Goal: Task Accomplishment & Management: Manage account settings

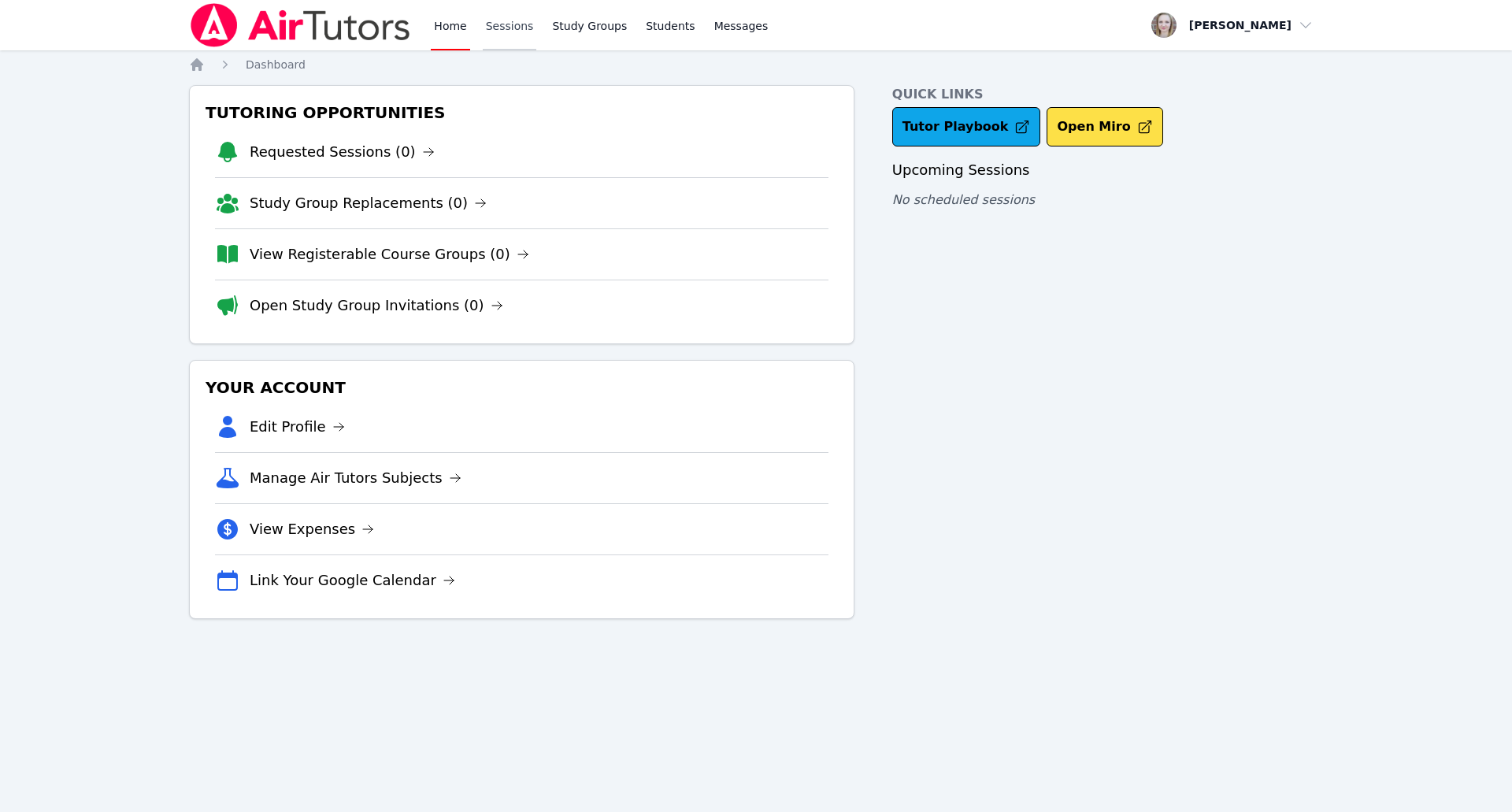
click at [513, 32] on link "Sessions" at bounding box center [510, 25] width 54 height 51
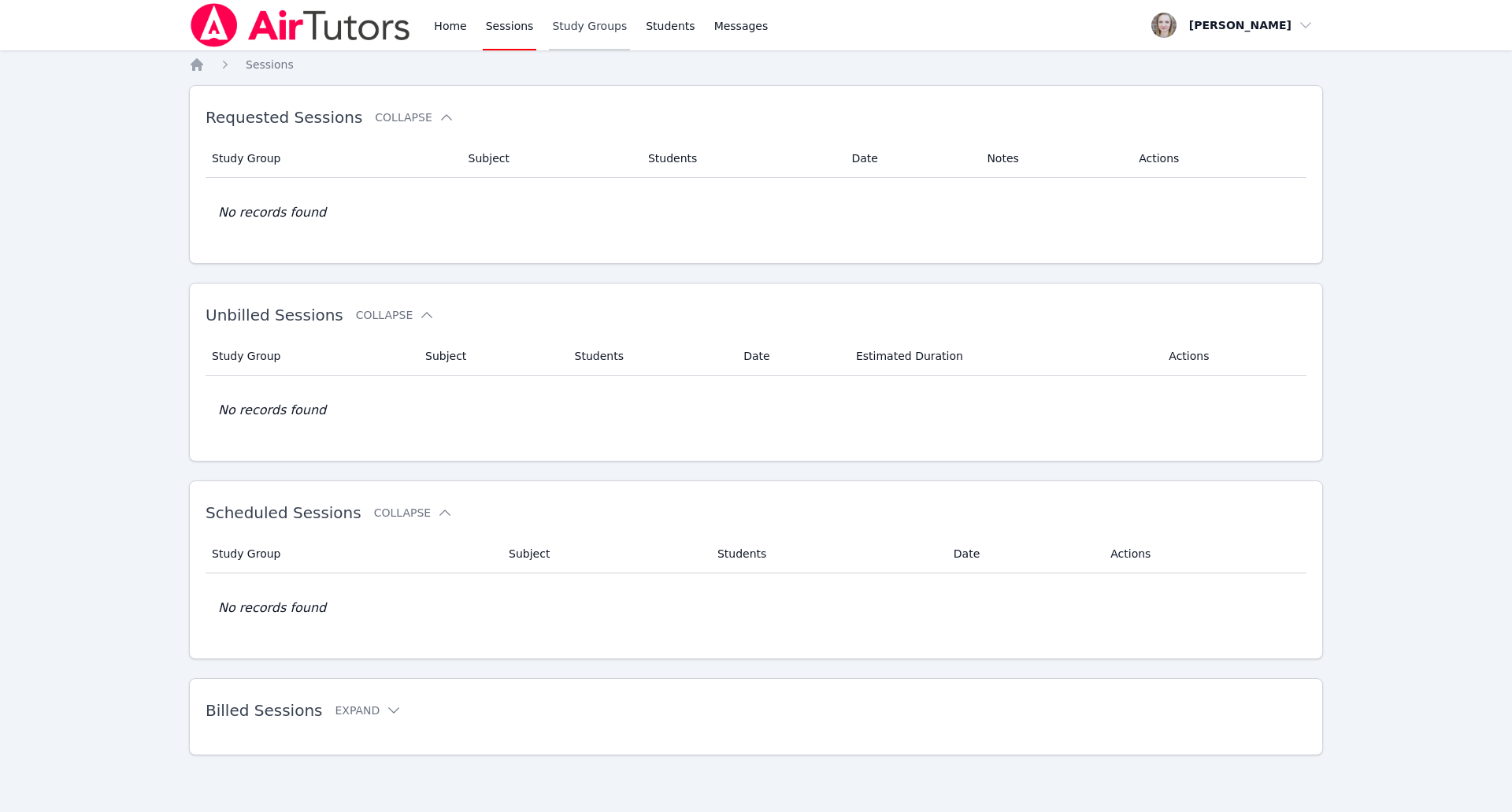
click at [560, 32] on link "Study Groups" at bounding box center [589, 25] width 81 height 51
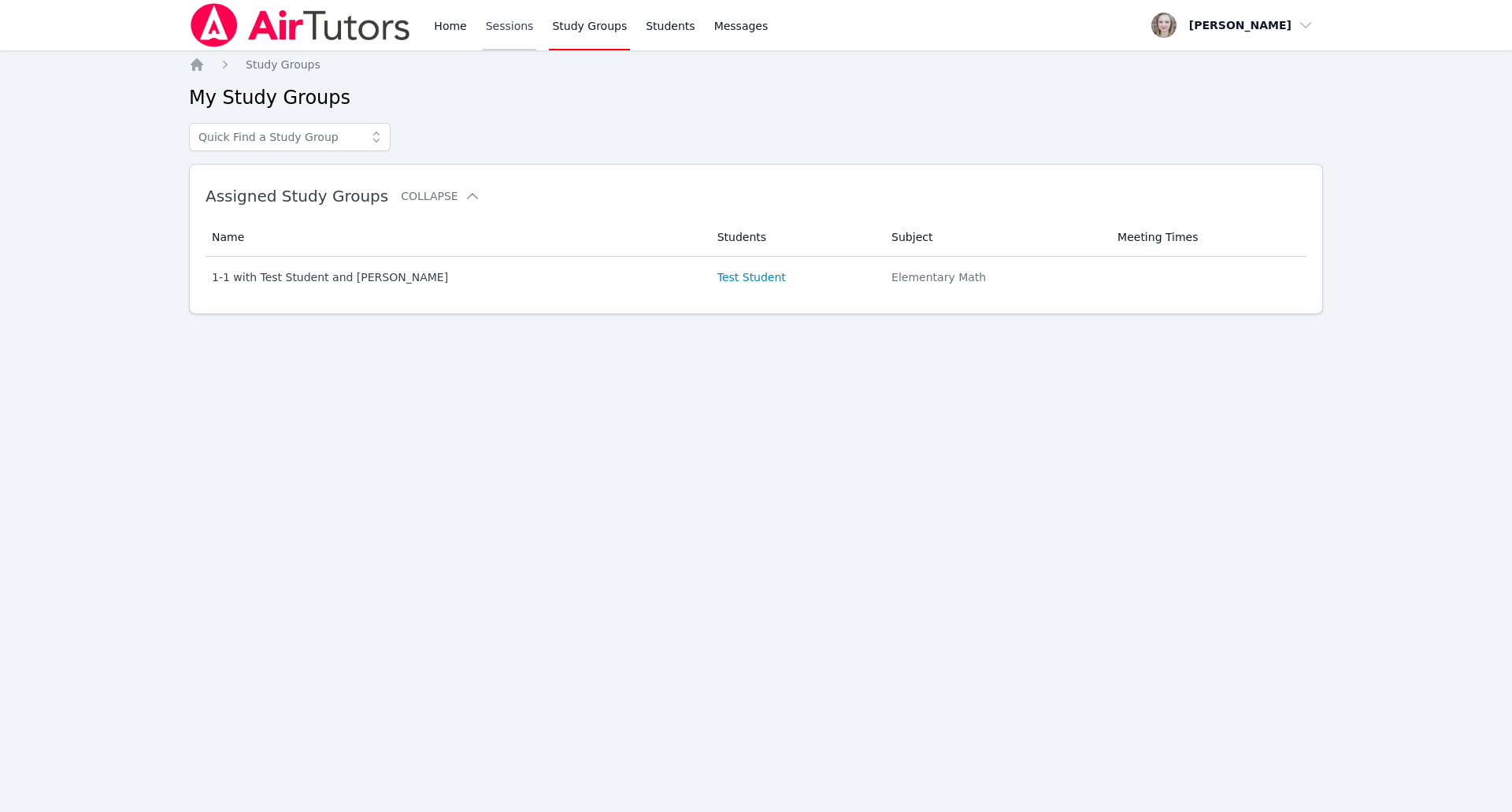
click at [519, 20] on link "Sessions" at bounding box center [510, 25] width 54 height 51
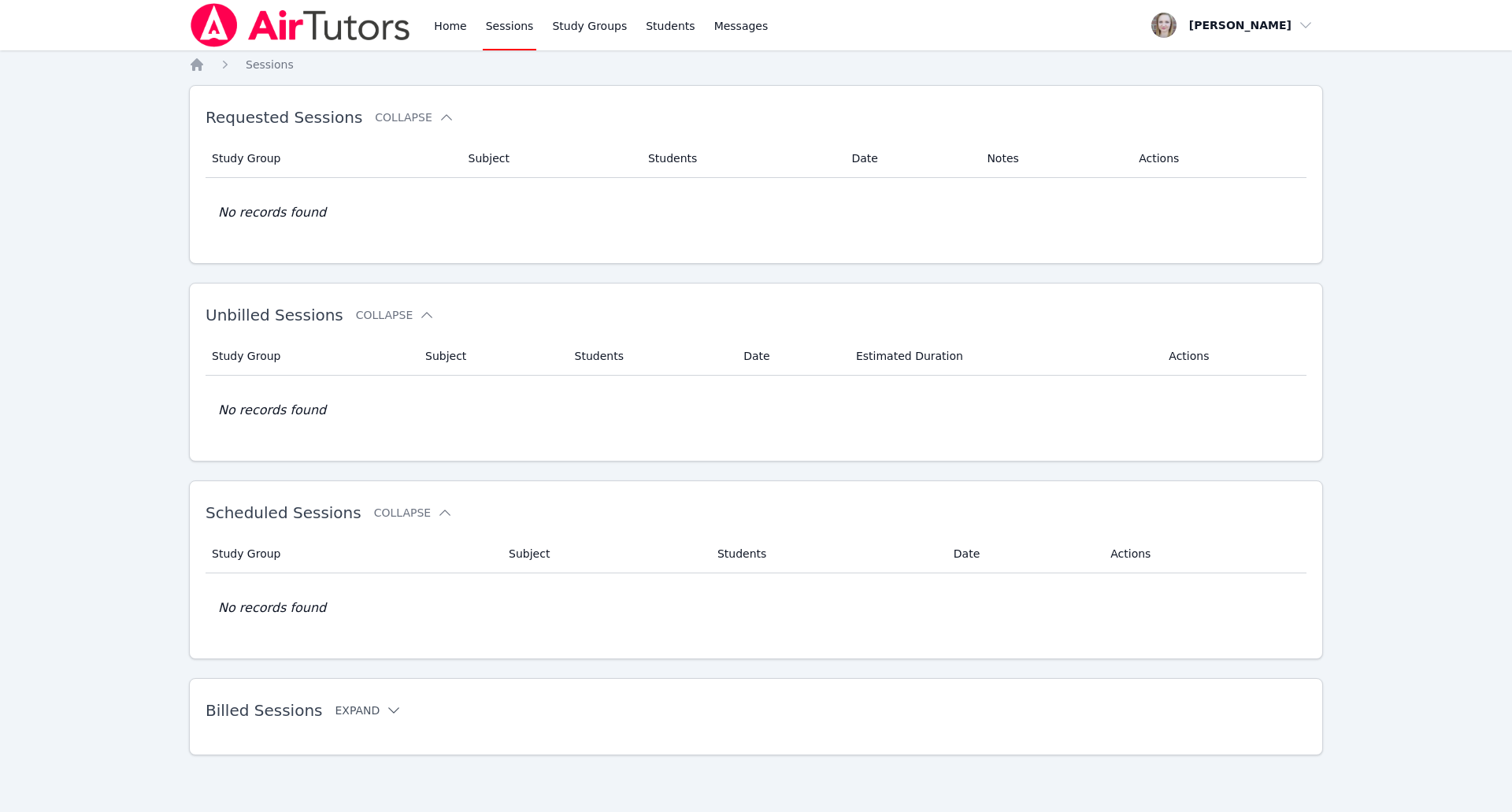
click at [386, 714] on icon at bounding box center [394, 709] width 15 height 15
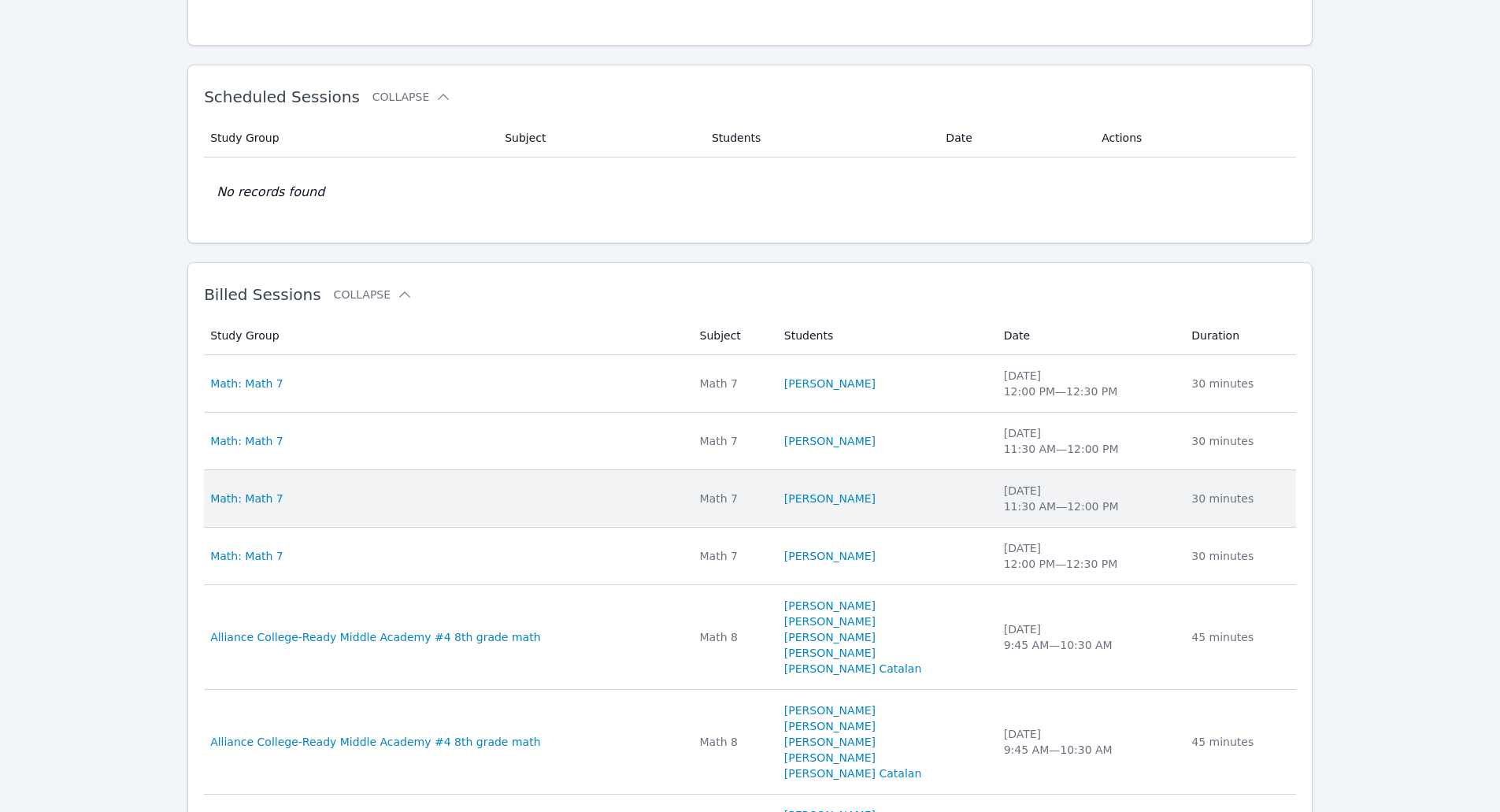
scroll to position [473, 0]
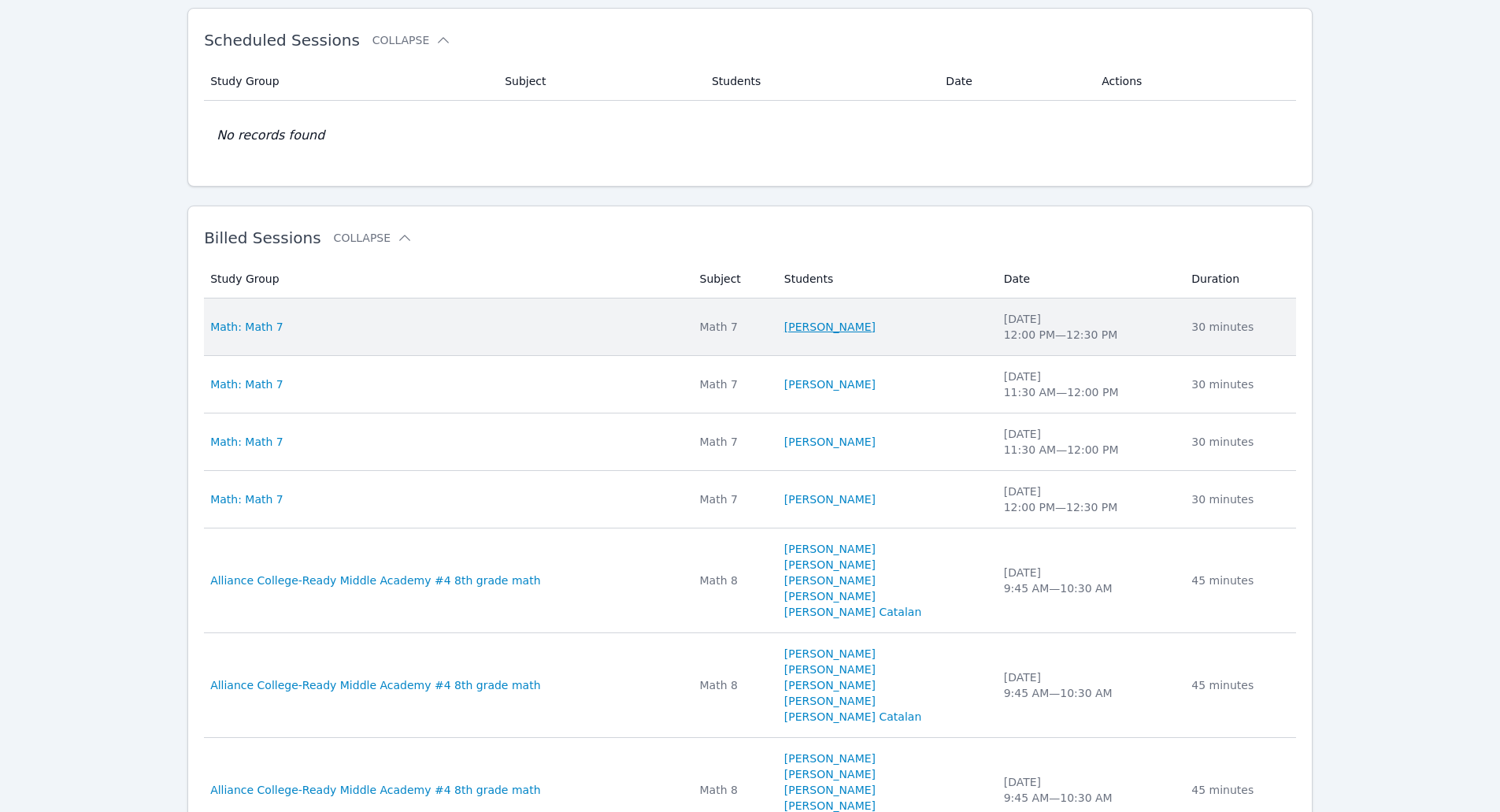
click at [853, 325] on link "[PERSON_NAME]" at bounding box center [829, 326] width 91 height 15
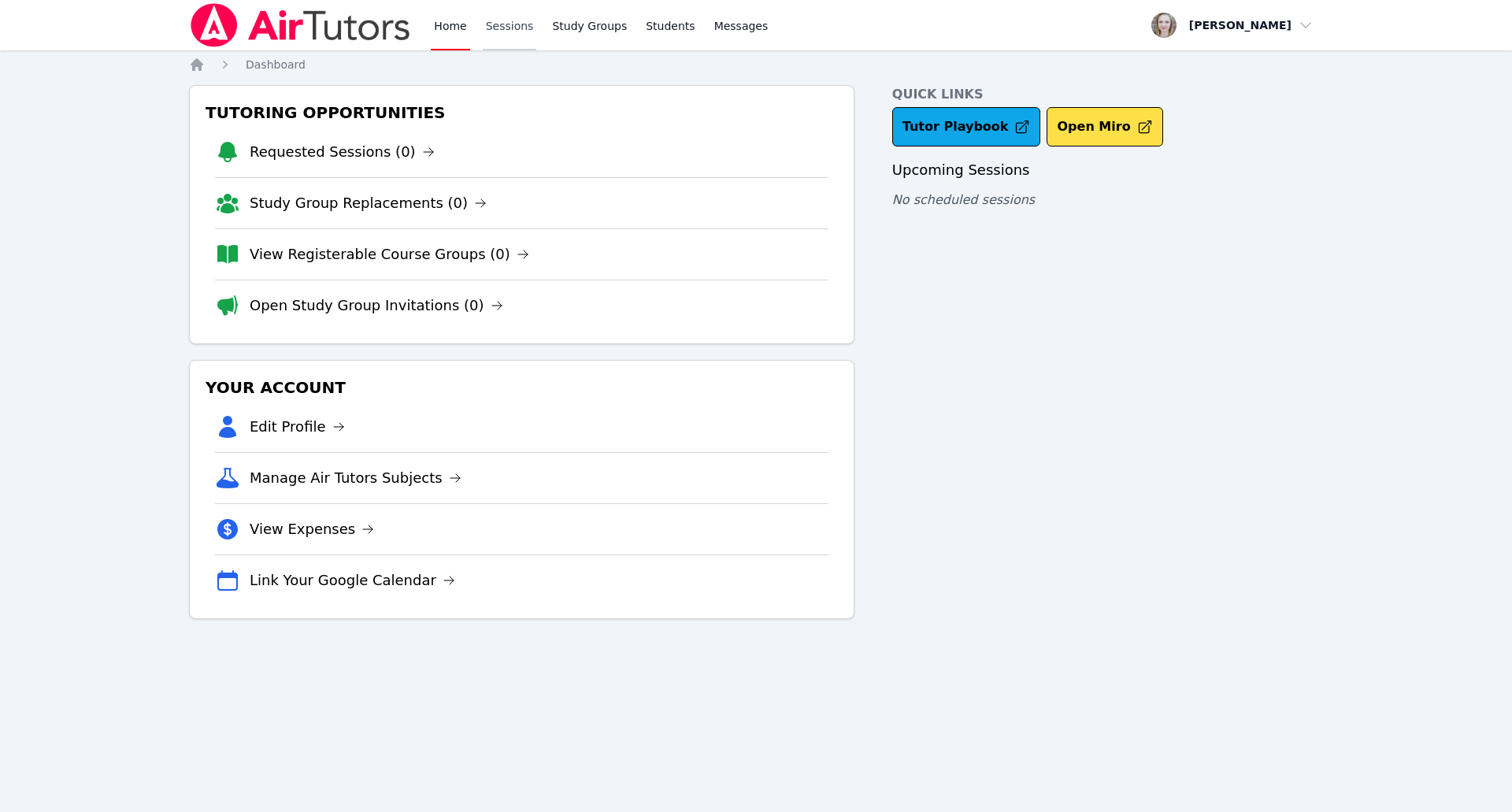
click at [517, 22] on link "Sessions" at bounding box center [510, 25] width 54 height 51
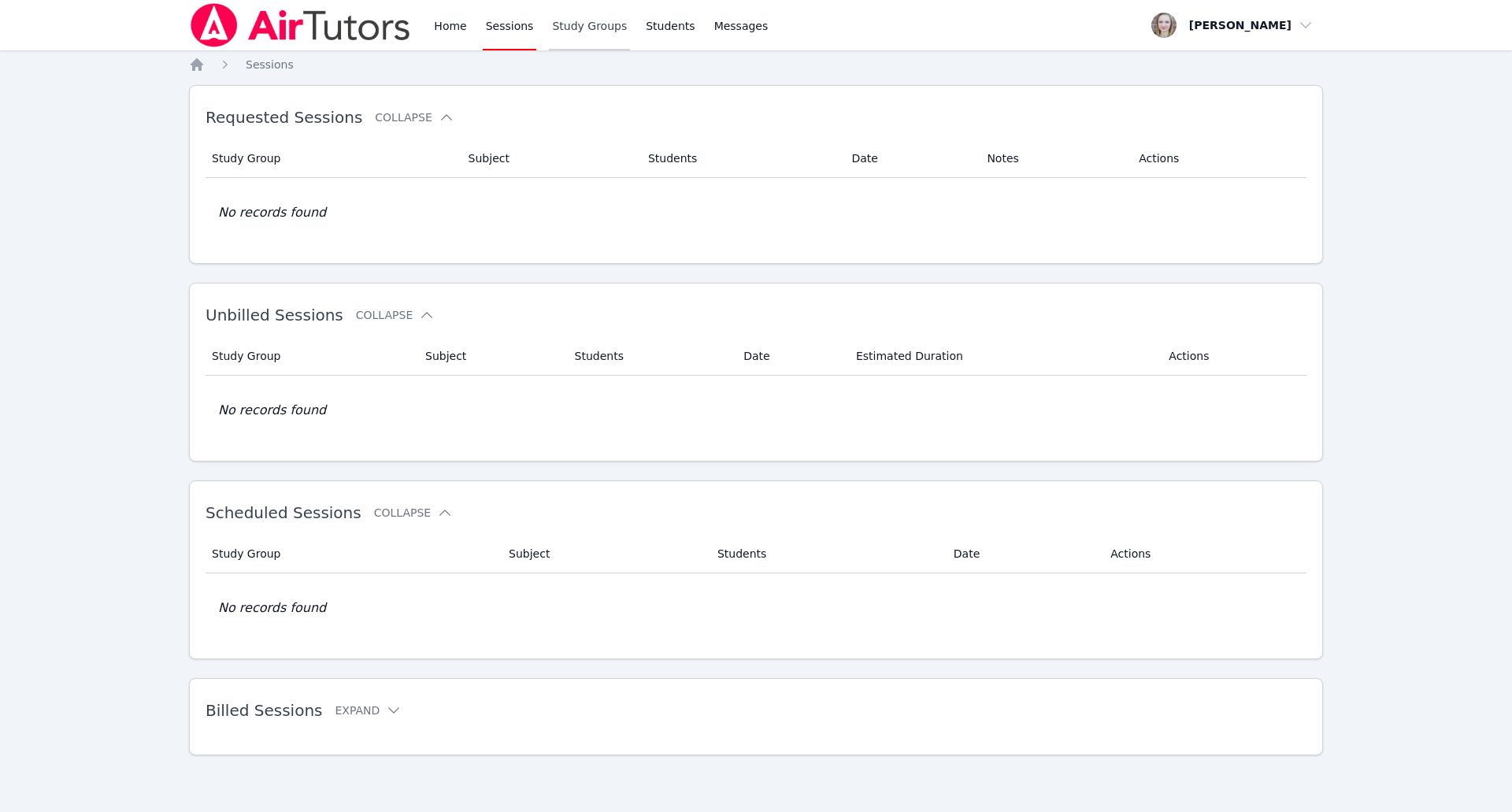
click at [575, 28] on link "Study Groups" at bounding box center [589, 25] width 81 height 51
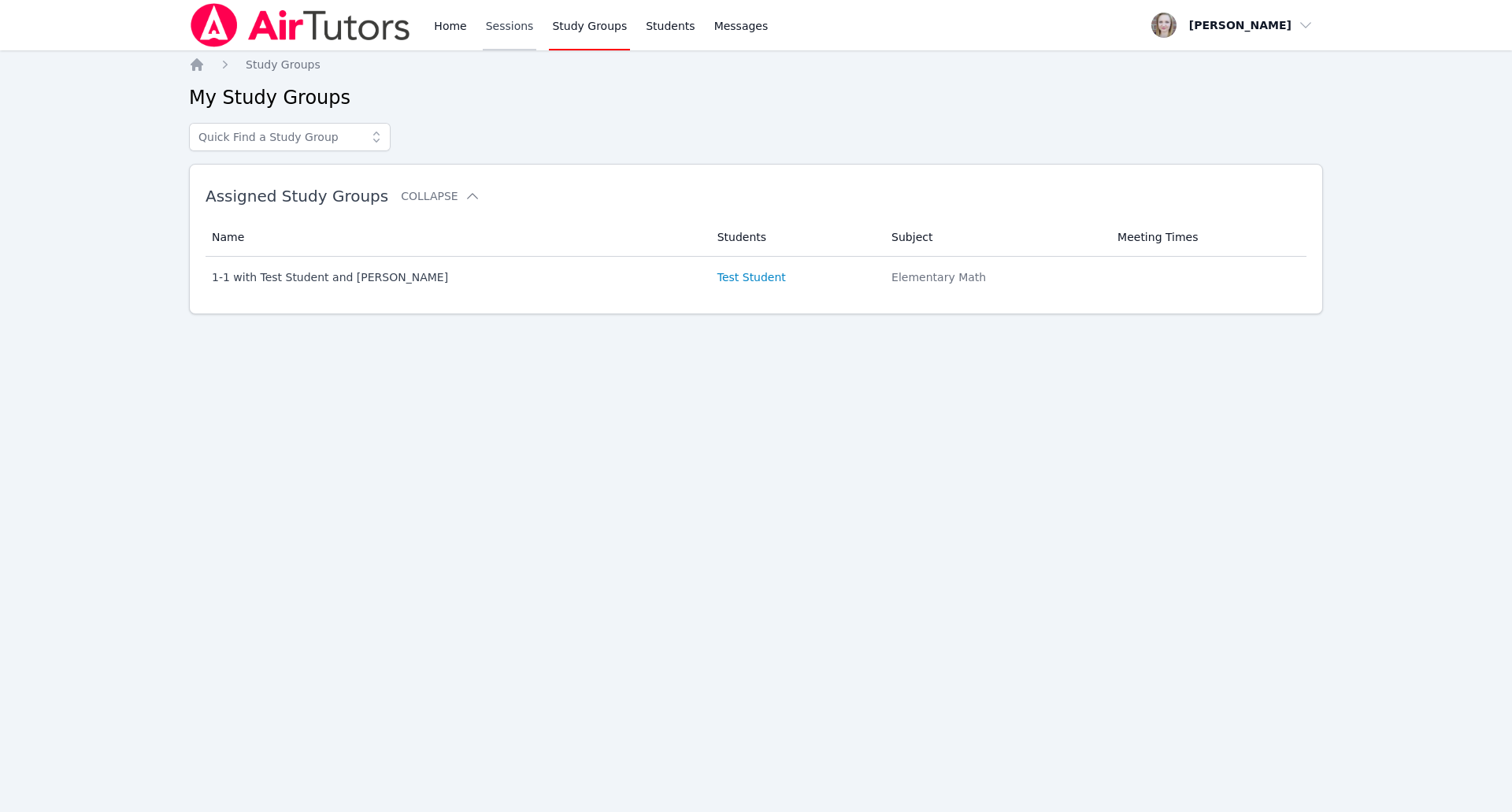
click at [518, 31] on link "Sessions" at bounding box center [510, 25] width 54 height 51
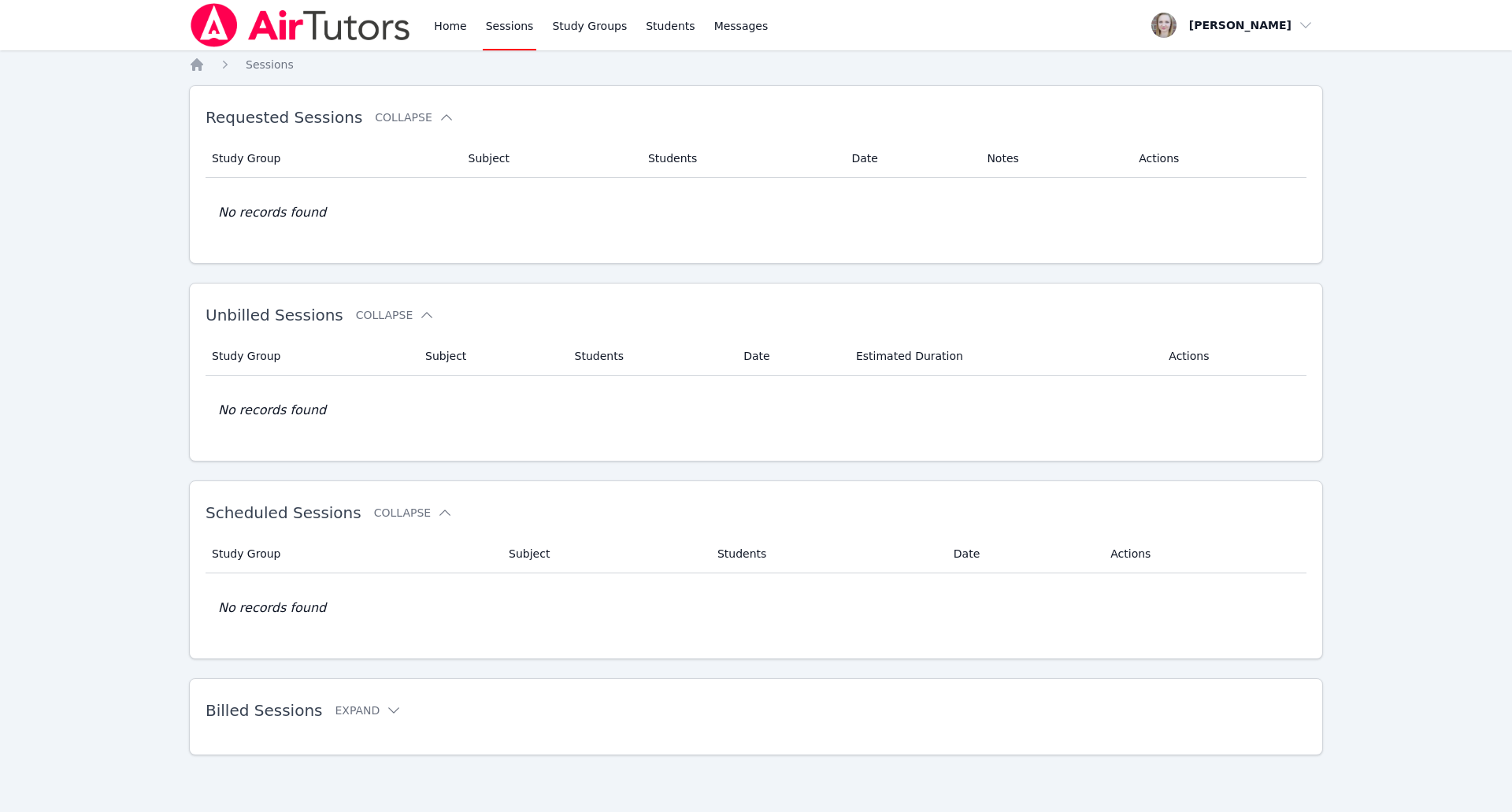
click at [286, 714] on span "Billed Sessions" at bounding box center [264, 710] width 116 height 19
click at [335, 709] on button "Expand" at bounding box center [368, 709] width 67 height 15
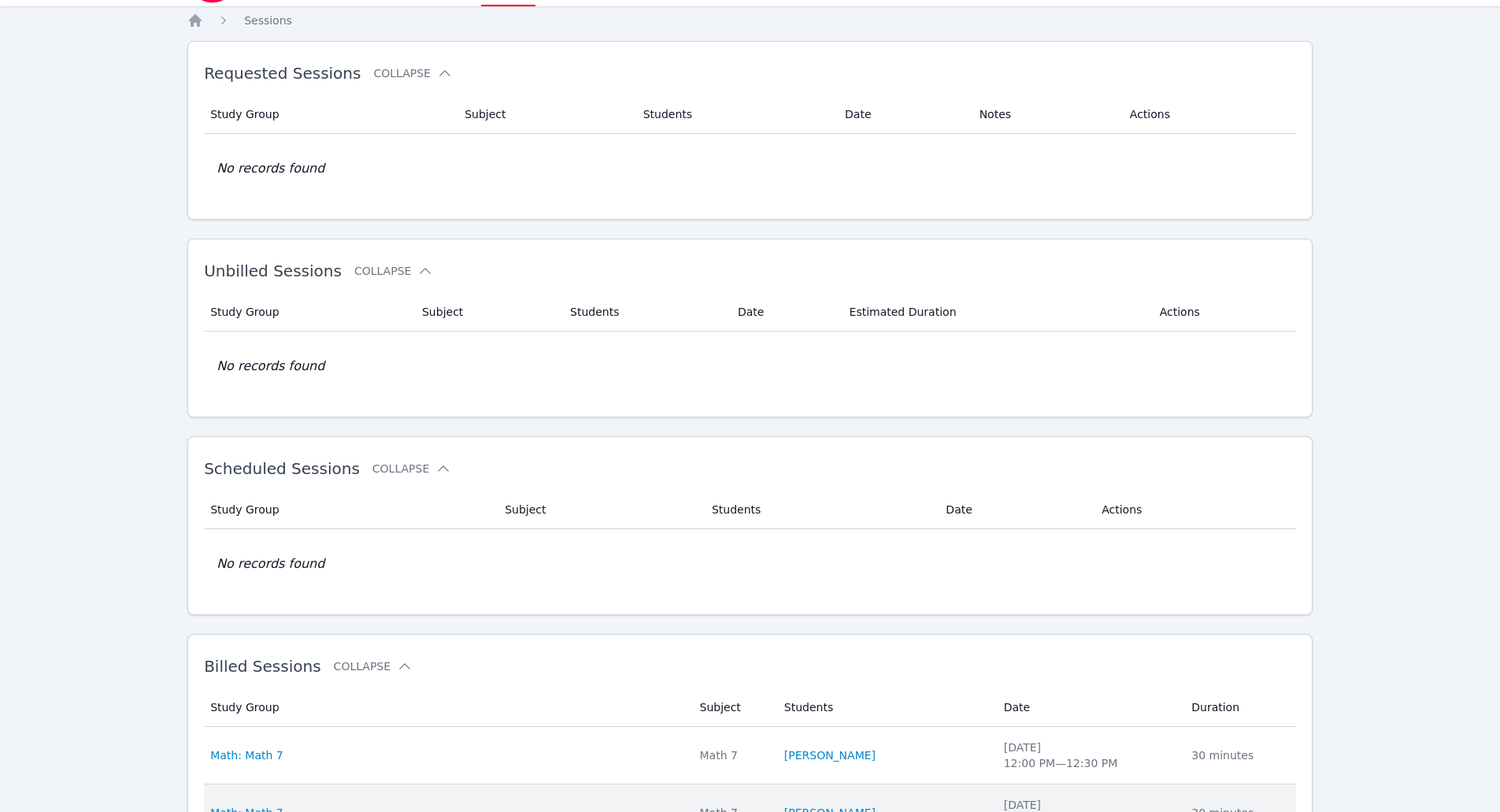
scroll to position [236, 0]
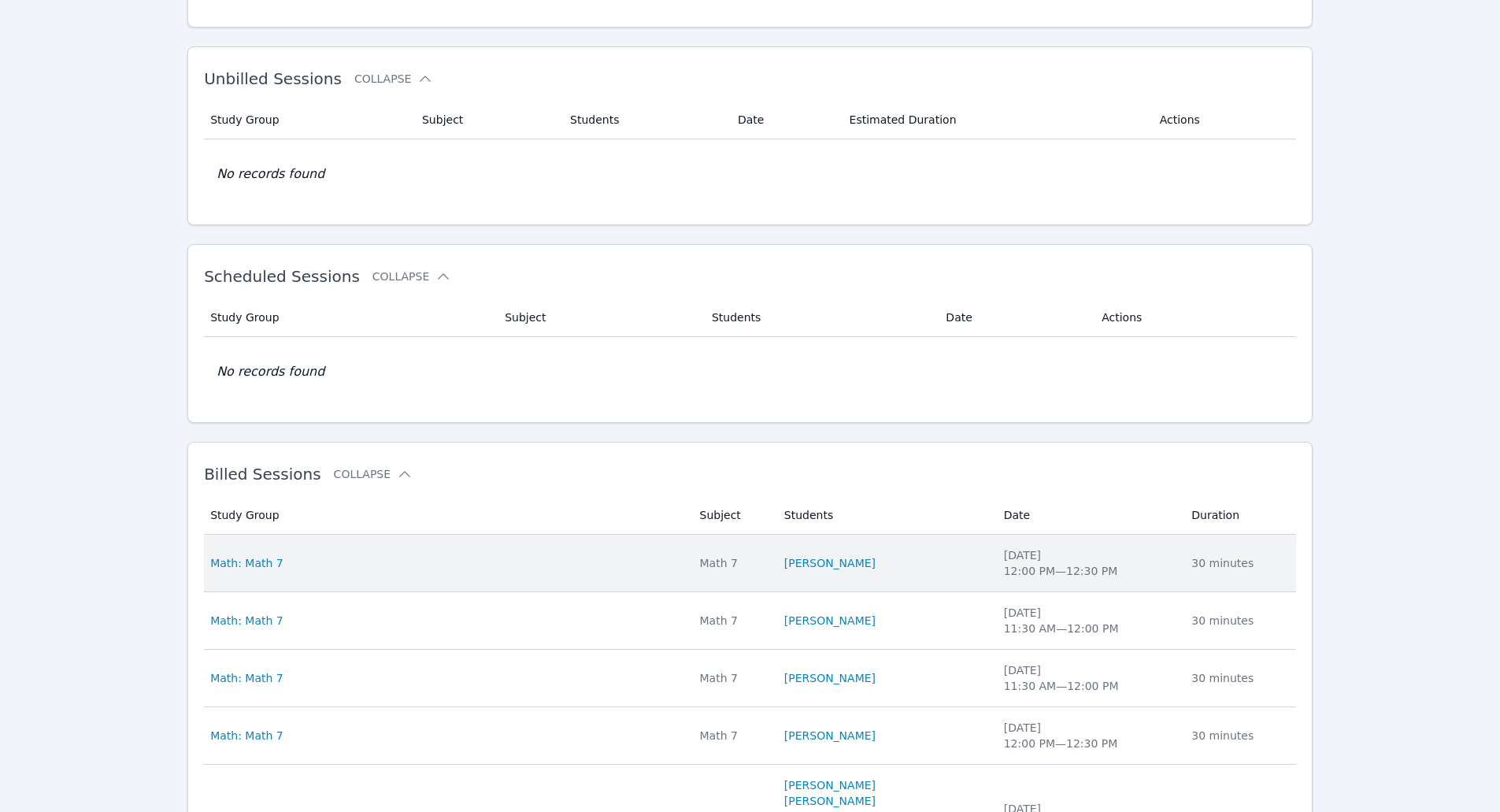
click at [258, 577] on td "Study Group Math: Math 7" at bounding box center [447, 564] width 486 height 58
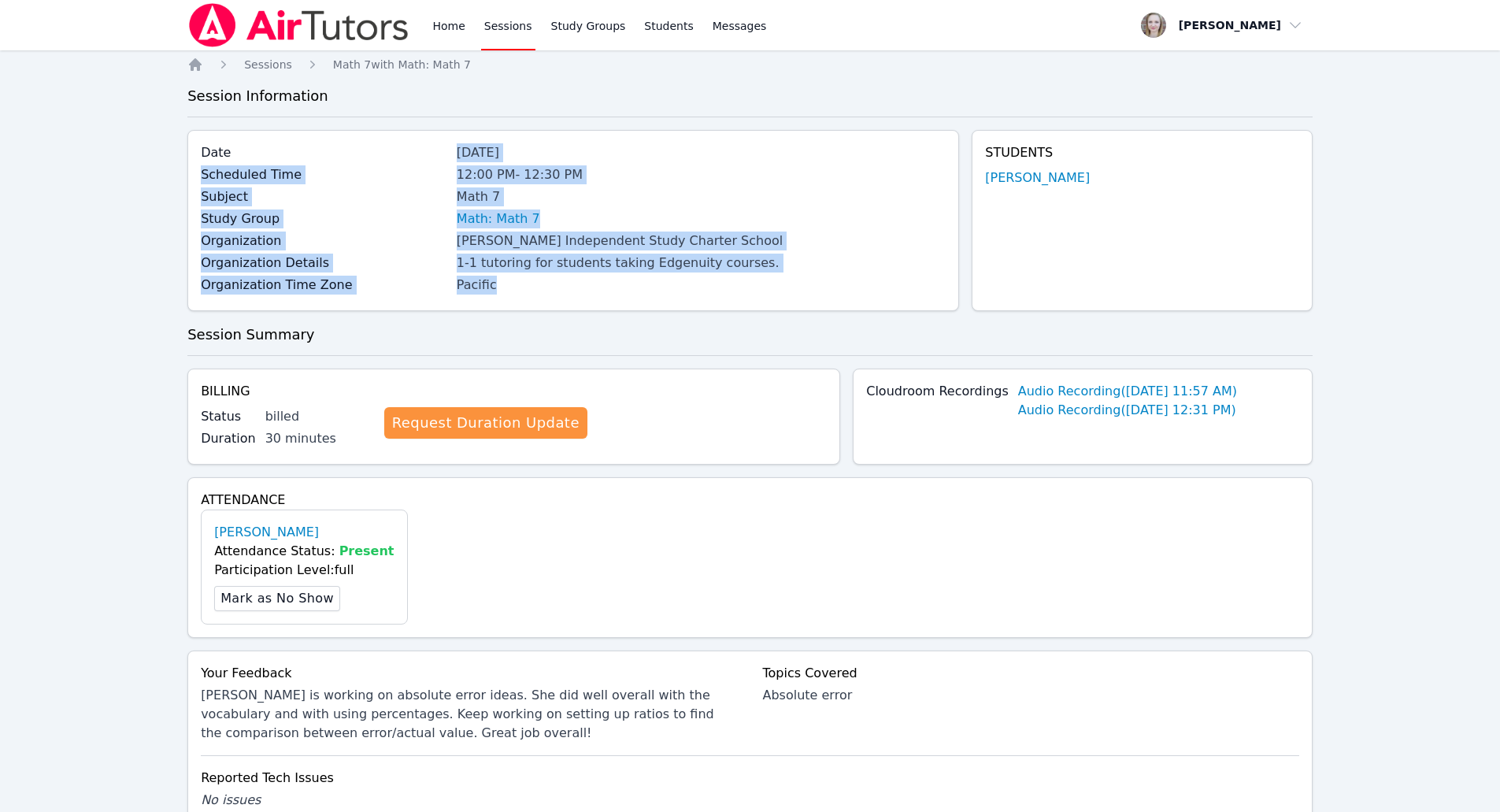
drag, startPoint x: 569, startPoint y: 292, endPoint x: 317, endPoint y: 152, distance: 288.3
click at [317, 152] on div "Date [DATE] Scheduled Time 12:00 PM - 12:30 PM Subject Math 7 Study Group Math:…" at bounding box center [573, 220] width 772 height 181
click at [736, 291] on div "Pacific" at bounding box center [701, 284] width 489 height 19
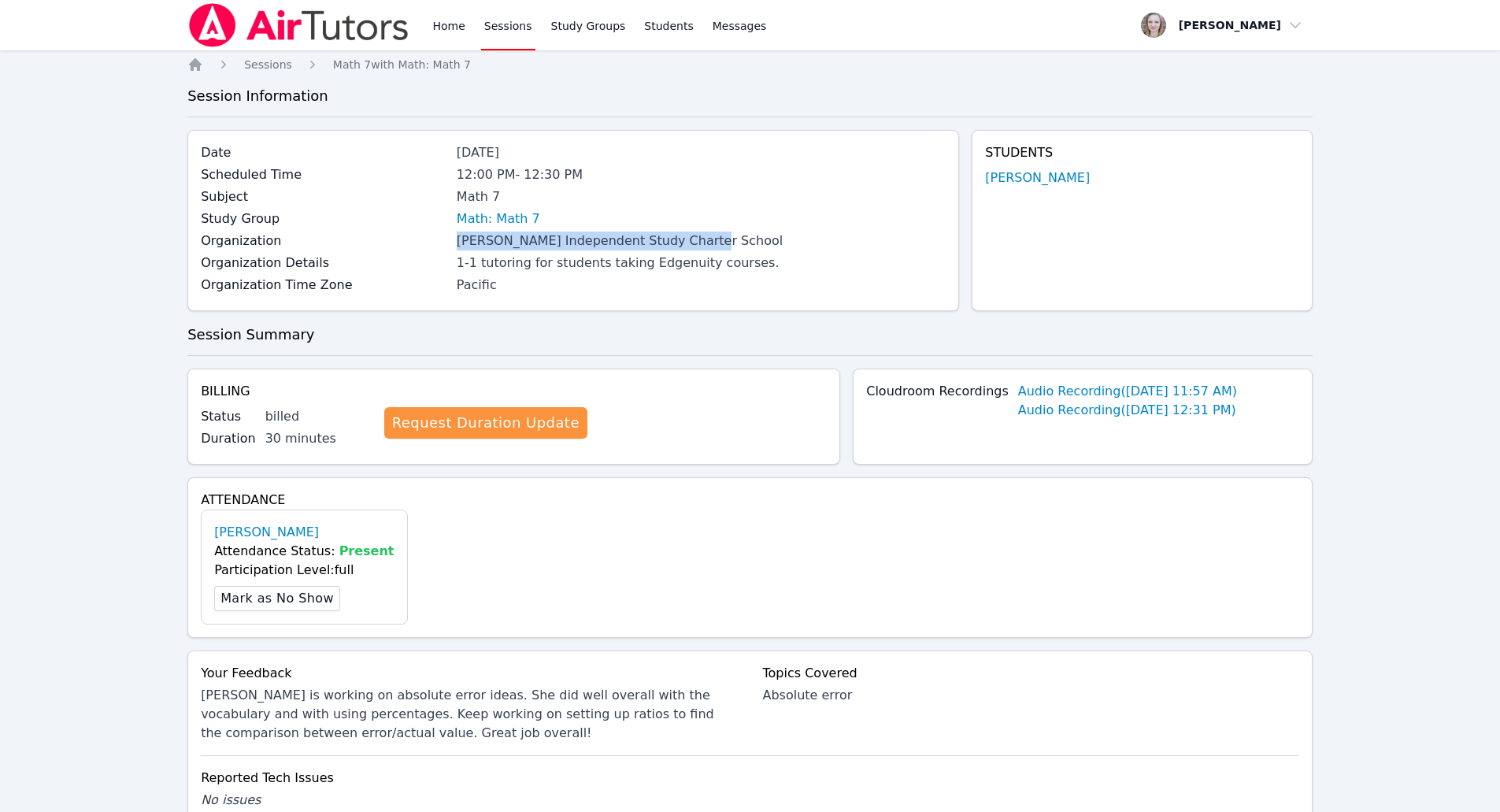
drag, startPoint x: 691, startPoint y: 238, endPoint x: 461, endPoint y: 235, distance: 230.0
click at [461, 235] on div "[PERSON_NAME] Independent Study Charter School" at bounding box center [701, 241] width 489 height 19
copy div "[PERSON_NAME] Independent Study Charter School"
click at [269, 61] on span "Sessions" at bounding box center [268, 65] width 48 height 13
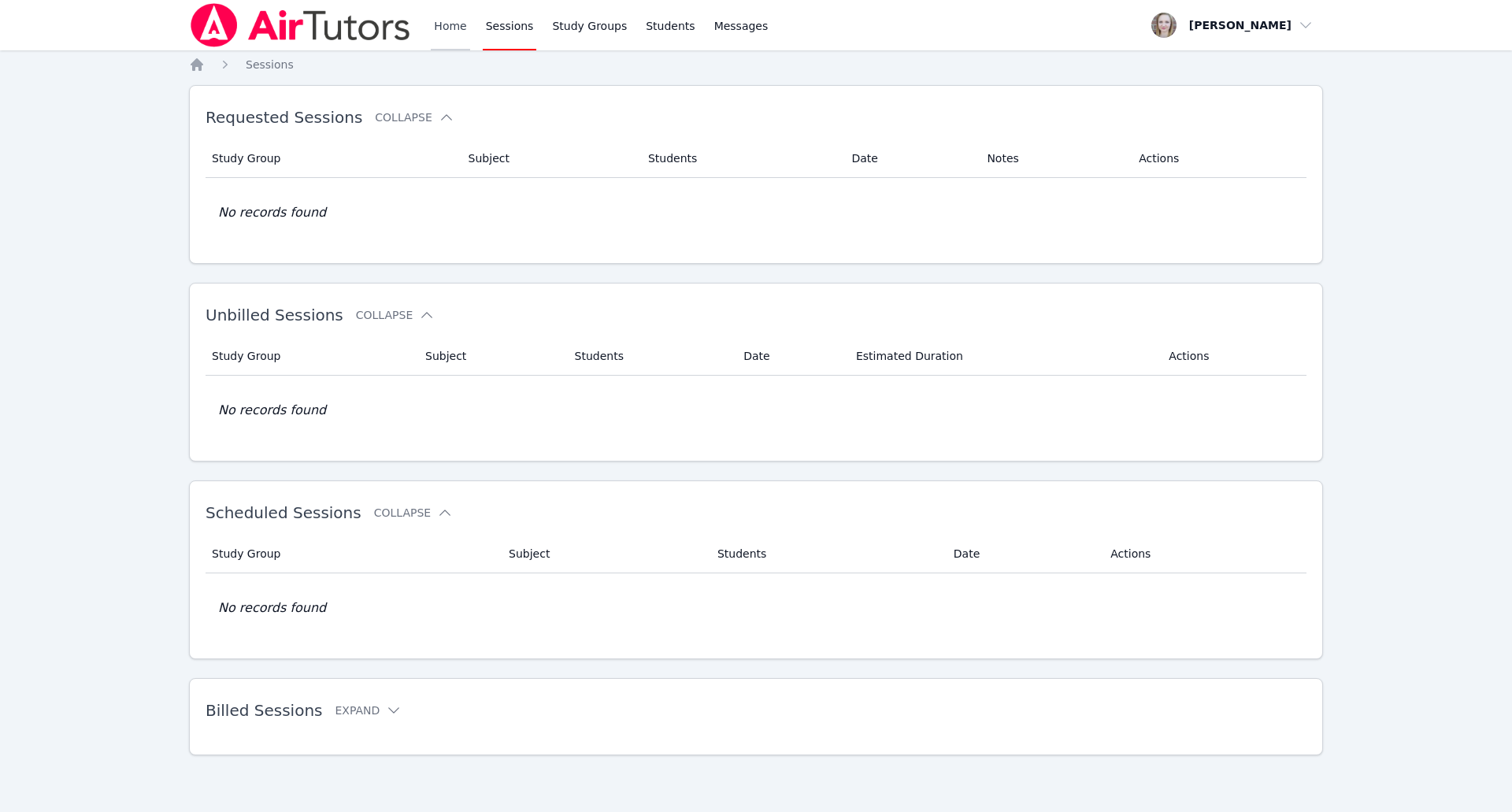
click at [449, 41] on link "Home" at bounding box center [450, 25] width 39 height 51
